Goal: Information Seeking & Learning: Learn about a topic

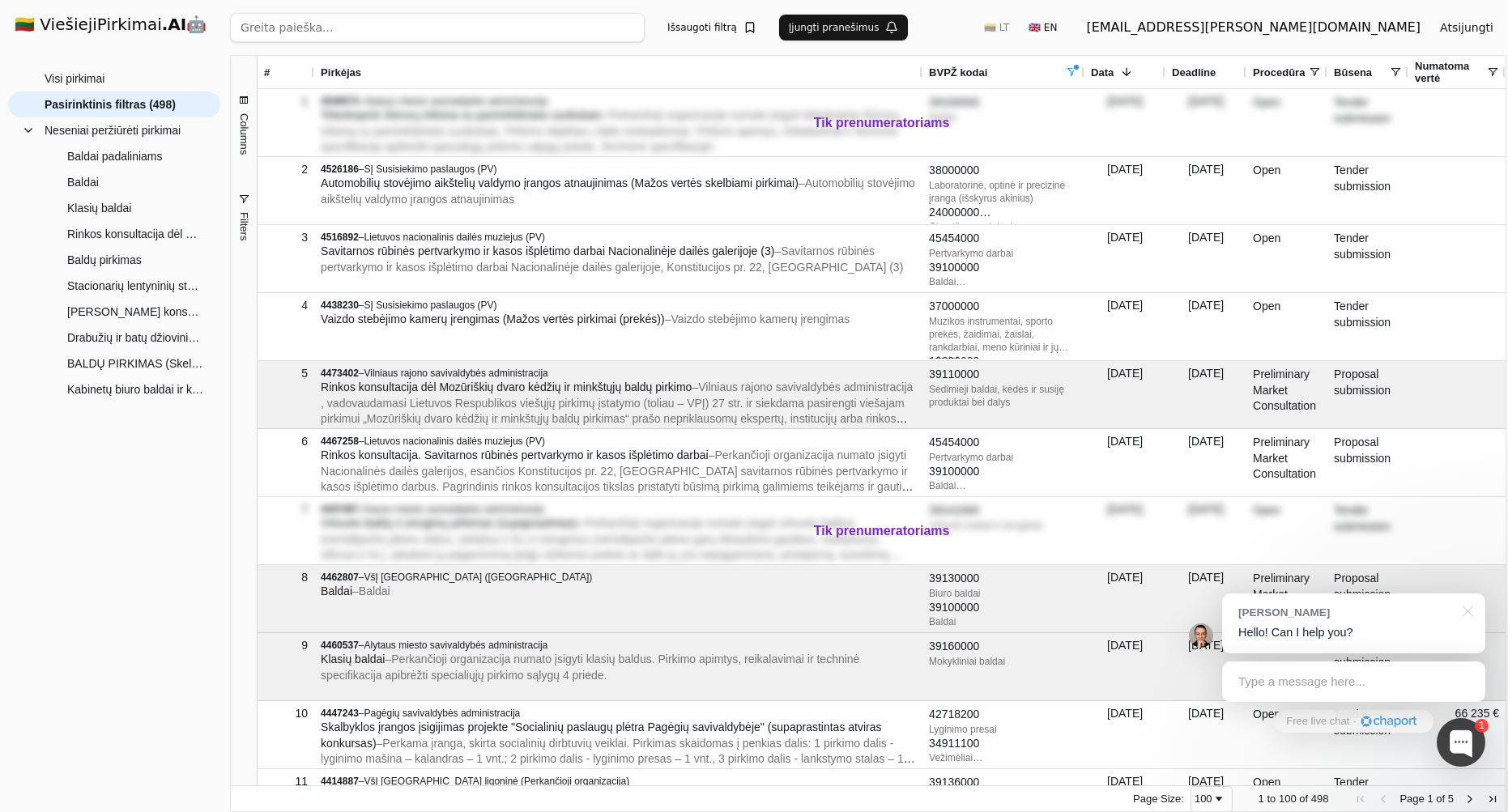
click at [1075, 68] on span at bounding box center [1072, 72] width 13 height 13
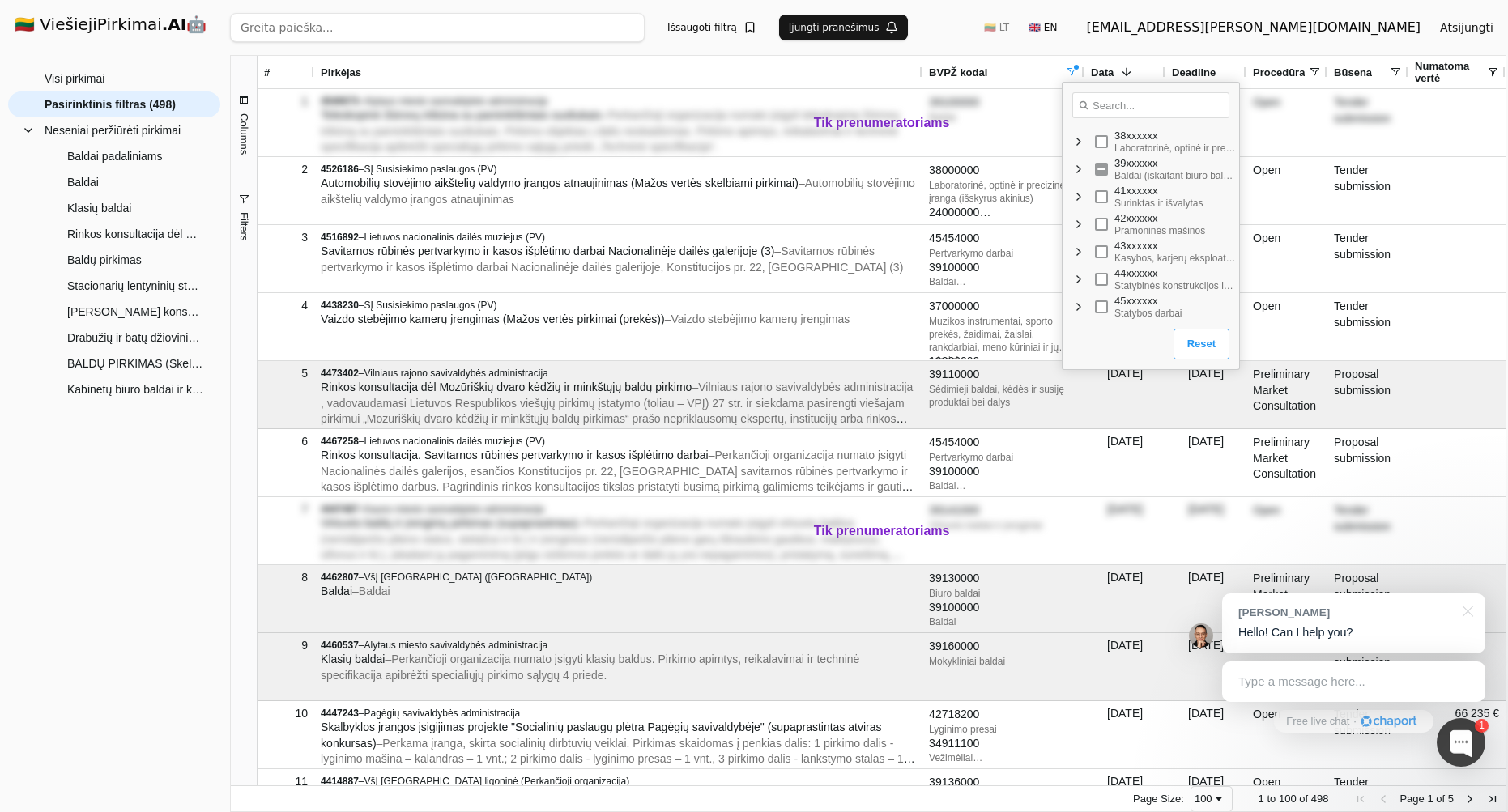
scroll to position [444, 0]
click at [1079, 168] on span "Filter List" at bounding box center [1080, 167] width 13 height 13
click at [1094, 152] on span "Filter List" at bounding box center [1092, 154] width 13 height 13
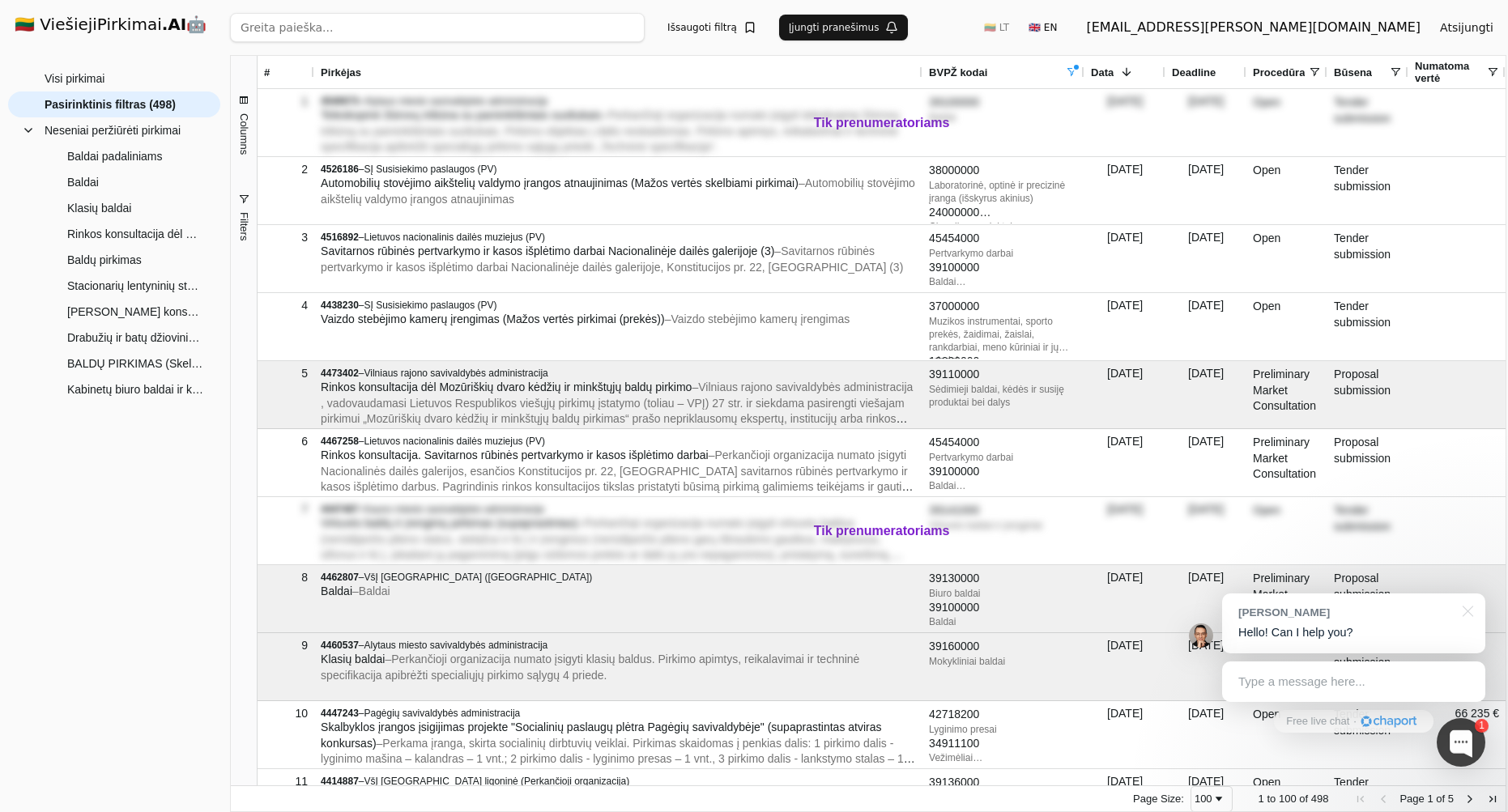
click at [1019, 39] on div "Ieškoti Išsaugoti filtrą Įjungti pranešimus 🇱🇹 LT 🇬🇧 EN deividas.vileniskis@gma…" at bounding box center [868, 28] width 1277 height 55
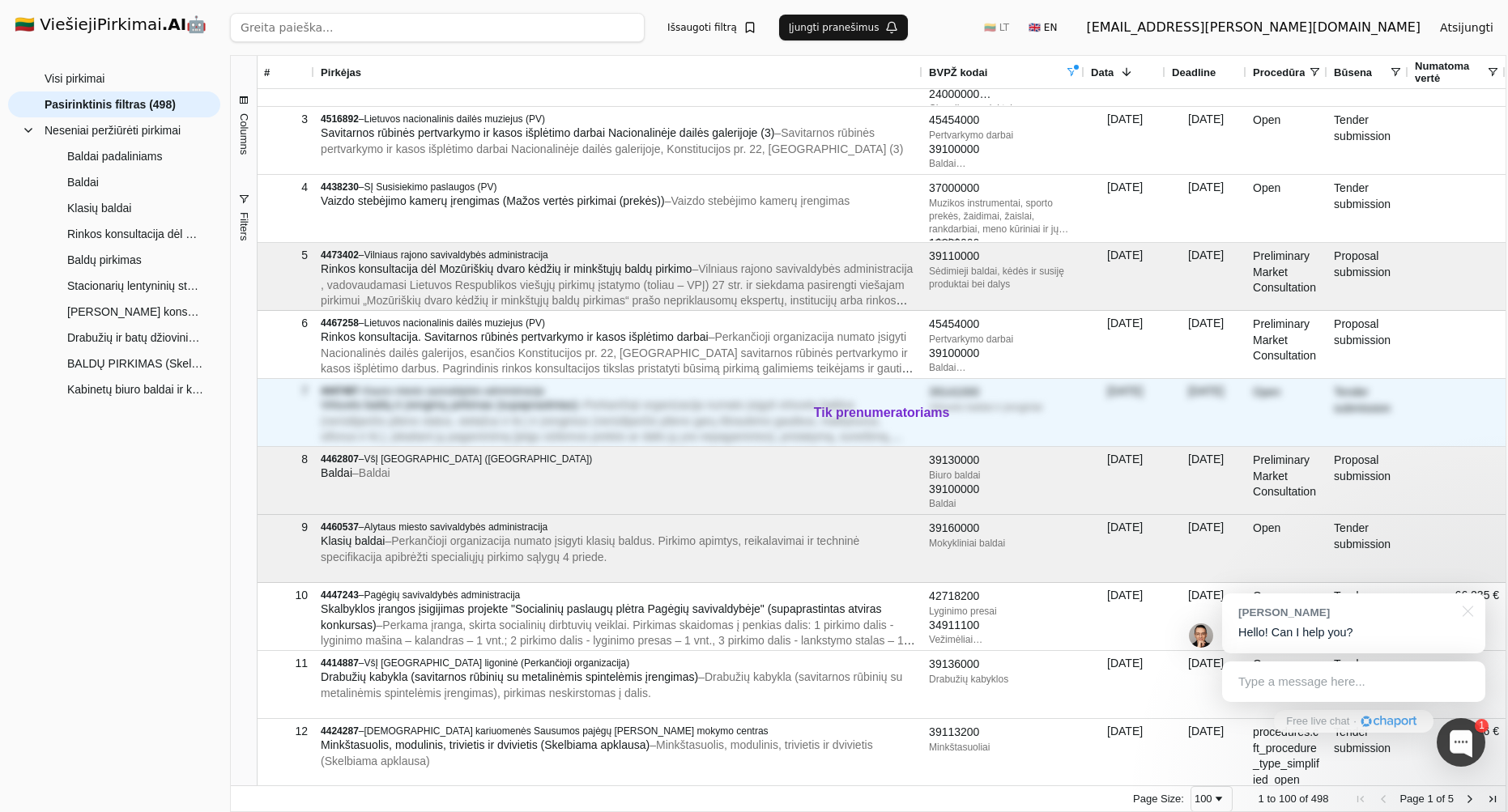
scroll to position [123, 0]
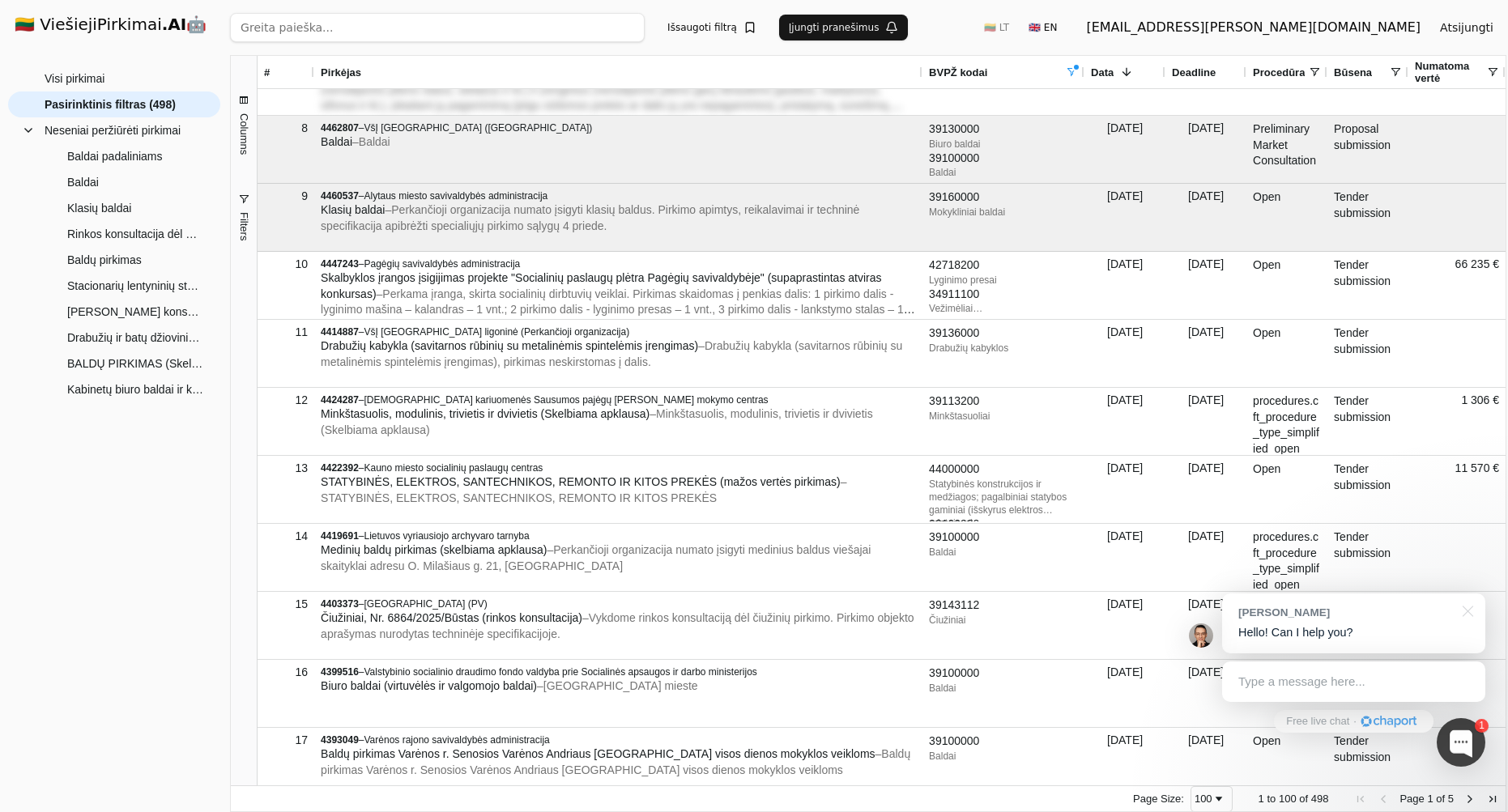
click at [1209, 67] on span "Deadline" at bounding box center [1194, 72] width 44 height 12
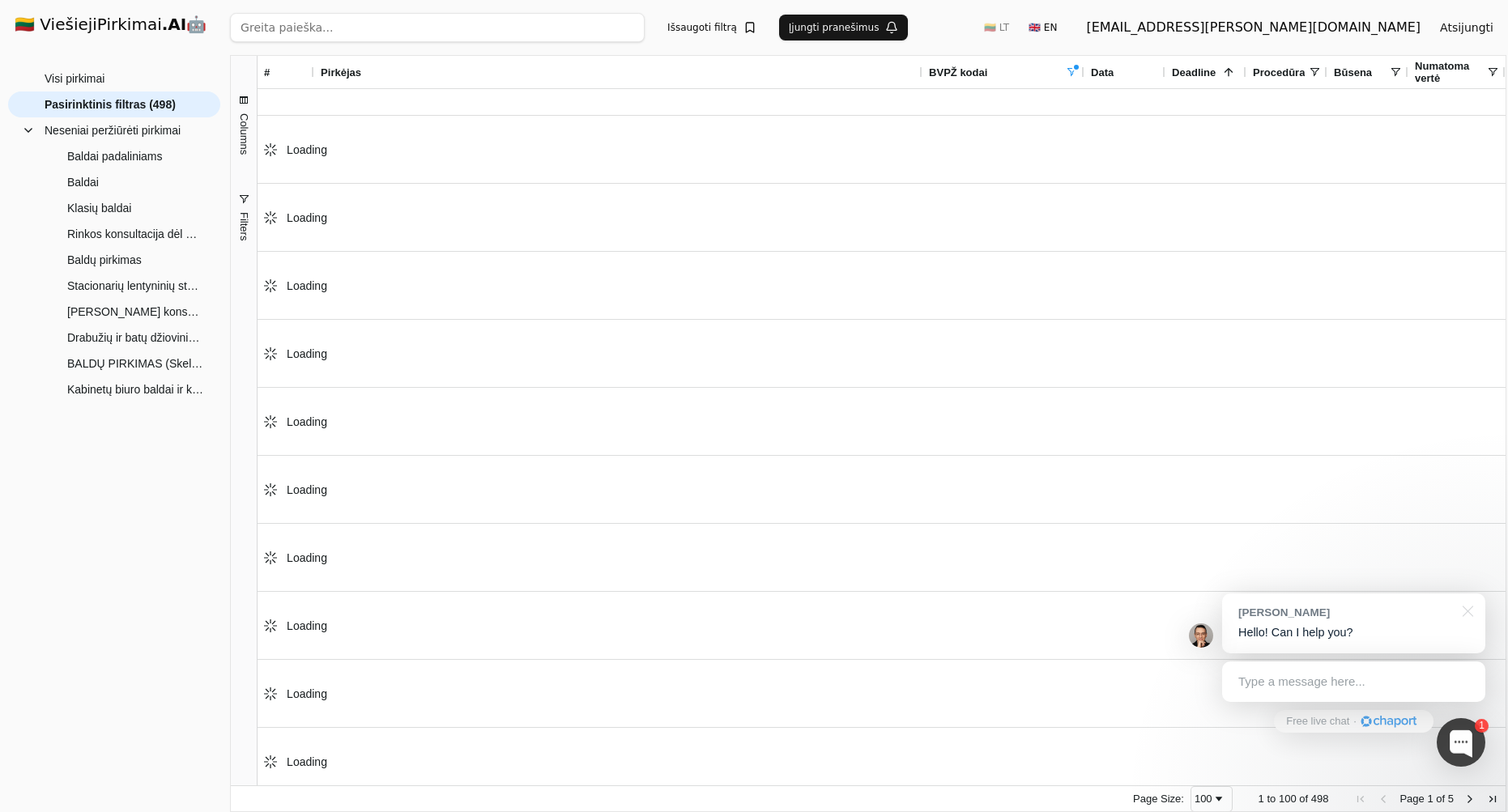
click at [1212, 68] on span "Deadline" at bounding box center [1194, 72] width 44 height 12
